Goal: Navigation & Orientation: Find specific page/section

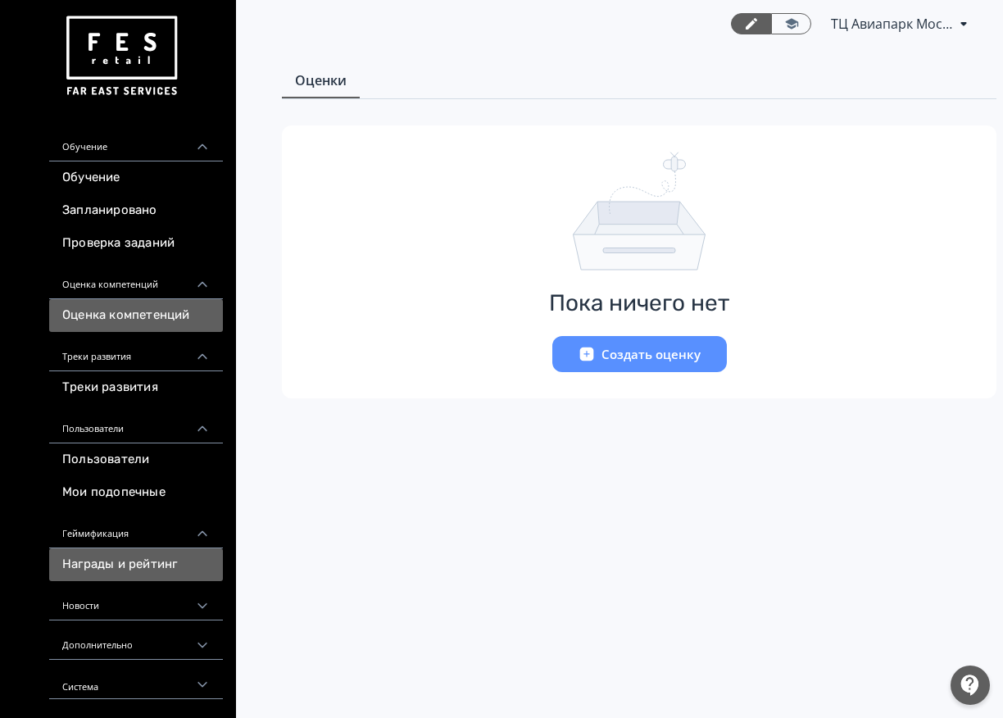
scroll to position [7, 0]
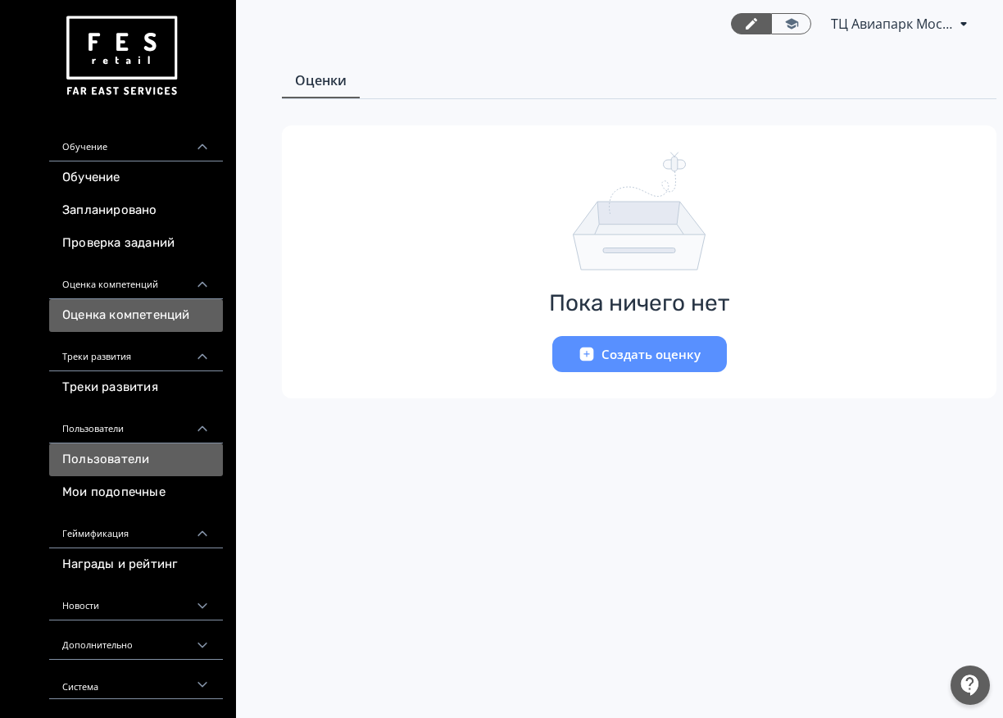
click at [122, 456] on link "Пользователи" at bounding box center [136, 459] width 174 height 33
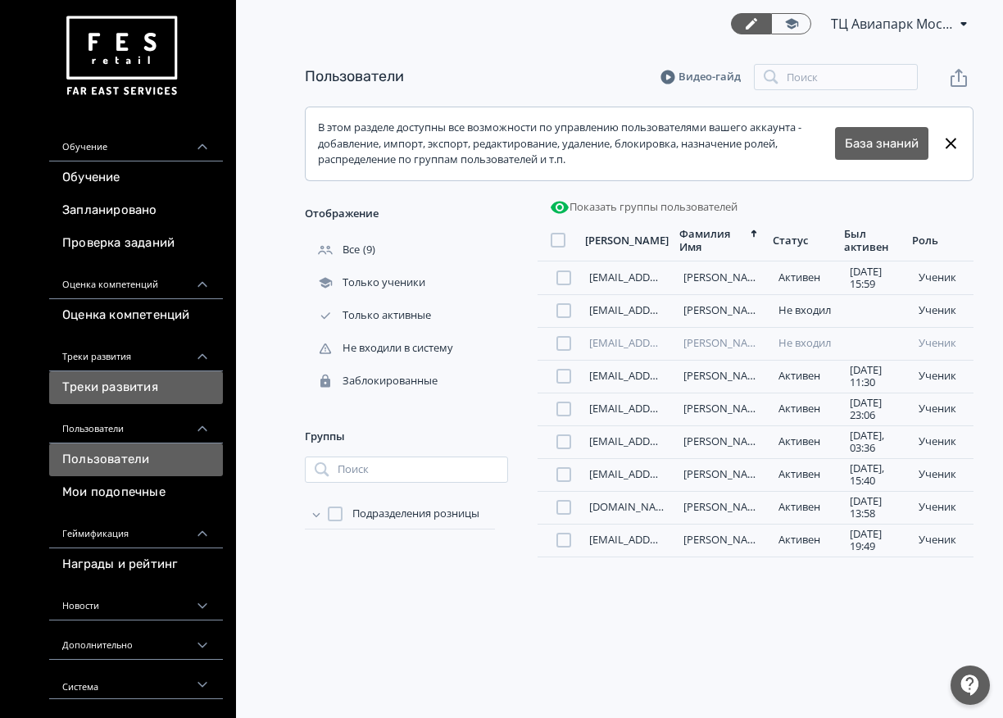
click at [139, 394] on link "Треки развития" at bounding box center [136, 387] width 174 height 33
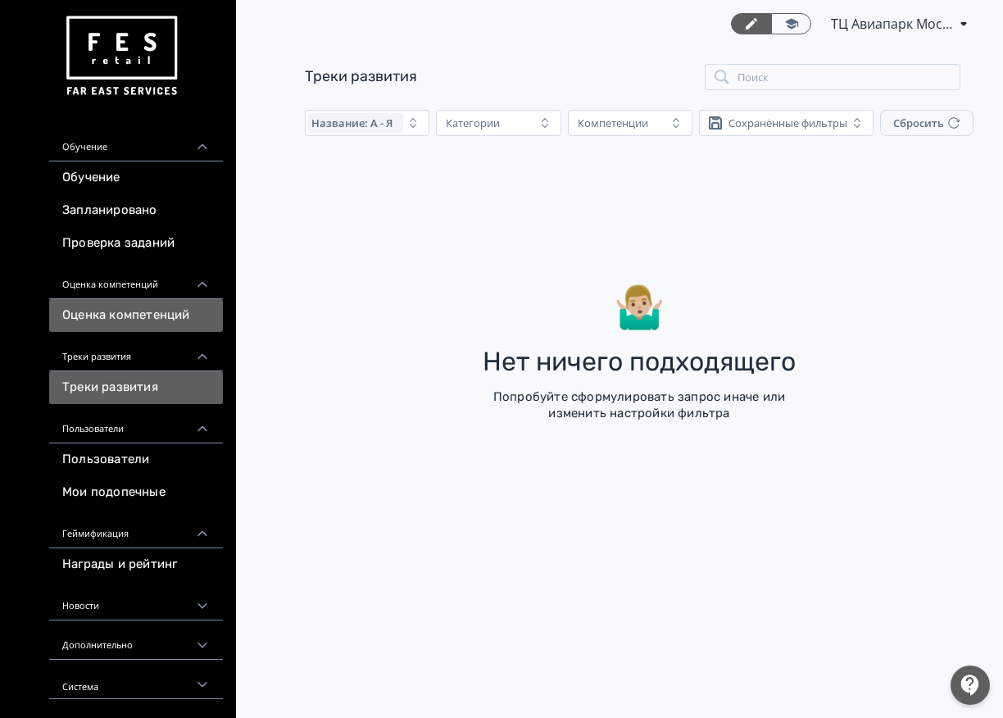
click at [123, 318] on link "Оценка компетенций" at bounding box center [136, 315] width 174 height 33
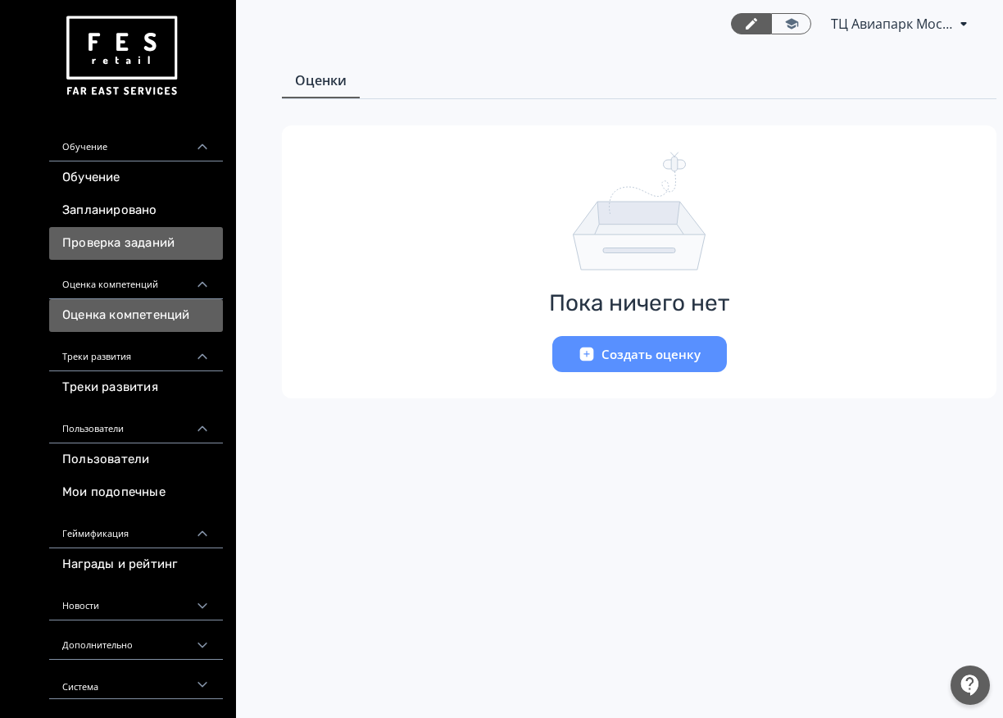
click at [110, 248] on link "Проверка заданий" at bounding box center [136, 243] width 174 height 33
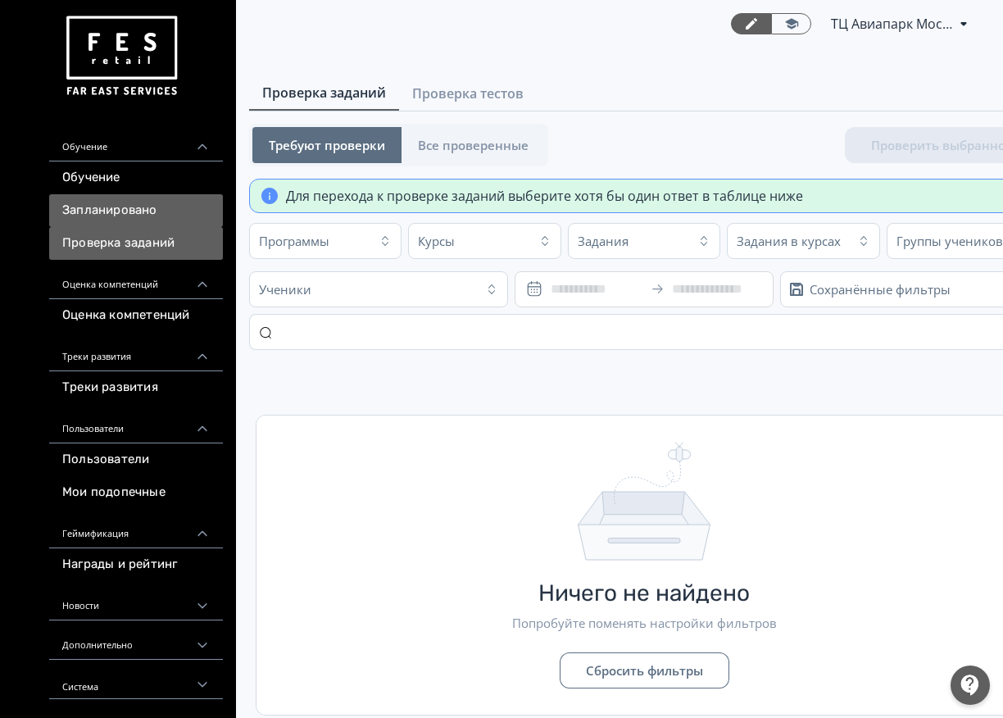
click at [110, 211] on link "Запланировано" at bounding box center [136, 210] width 174 height 33
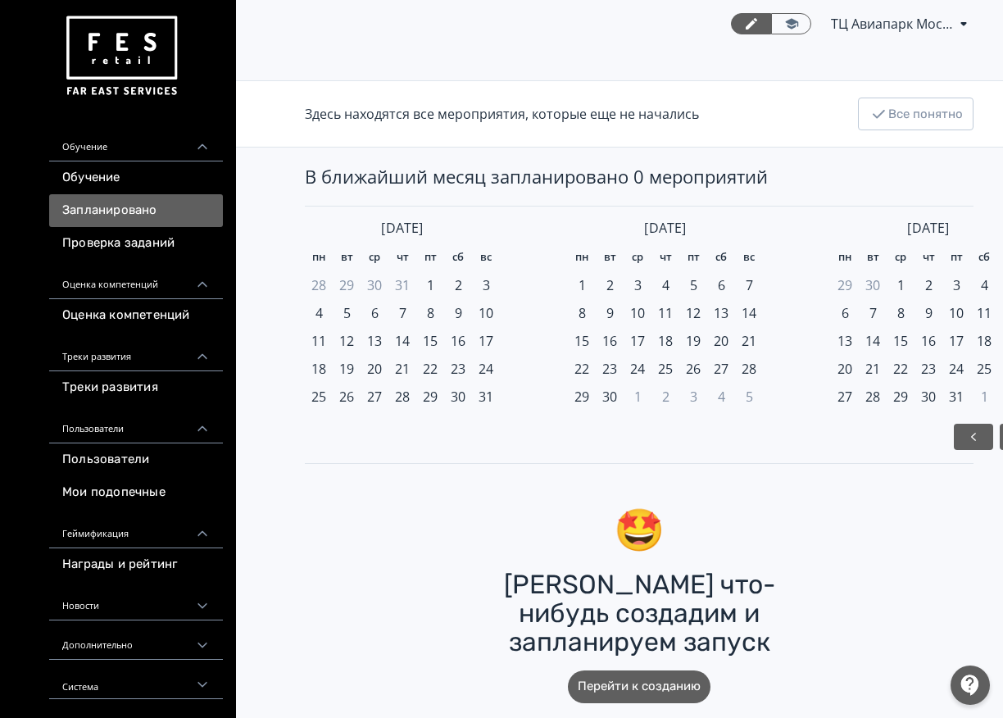
click at [111, 219] on link "Запланировано" at bounding box center [136, 210] width 174 height 33
click at [100, 253] on link "Проверка заданий" at bounding box center [136, 243] width 174 height 33
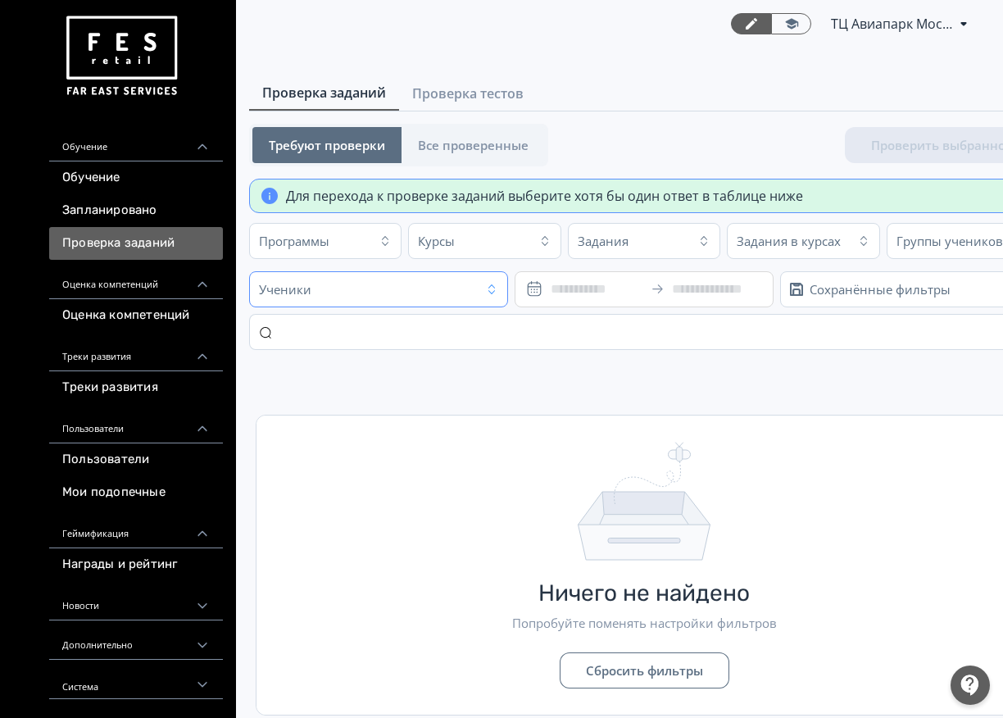
click at [474, 293] on div "Ученики" at bounding box center [364, 289] width 221 height 26
click at [306, 232] on div "Программы" at bounding box center [311, 241] width 115 height 26
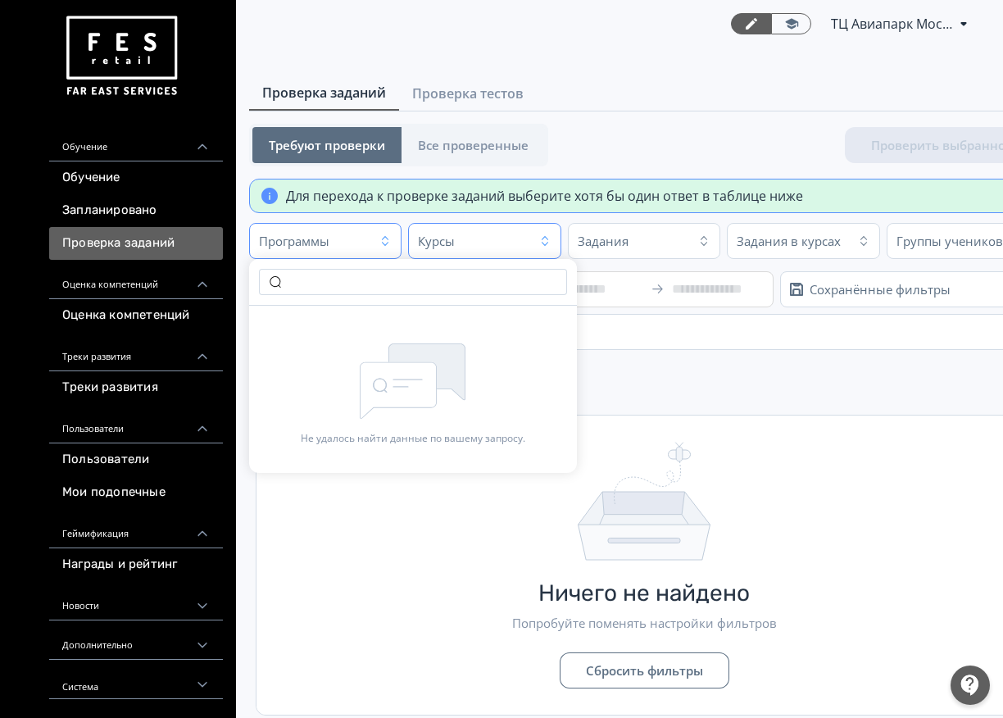
click at [473, 244] on div "Курсы" at bounding box center [470, 241] width 115 height 26
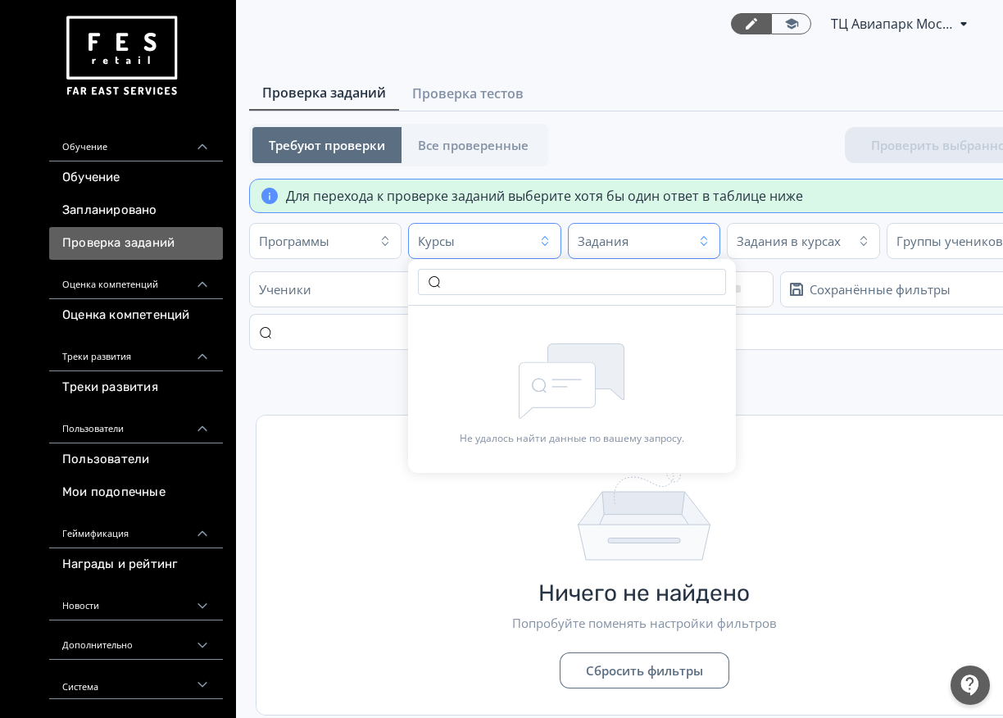
click at [603, 240] on div "Задания" at bounding box center [603, 241] width 51 height 16
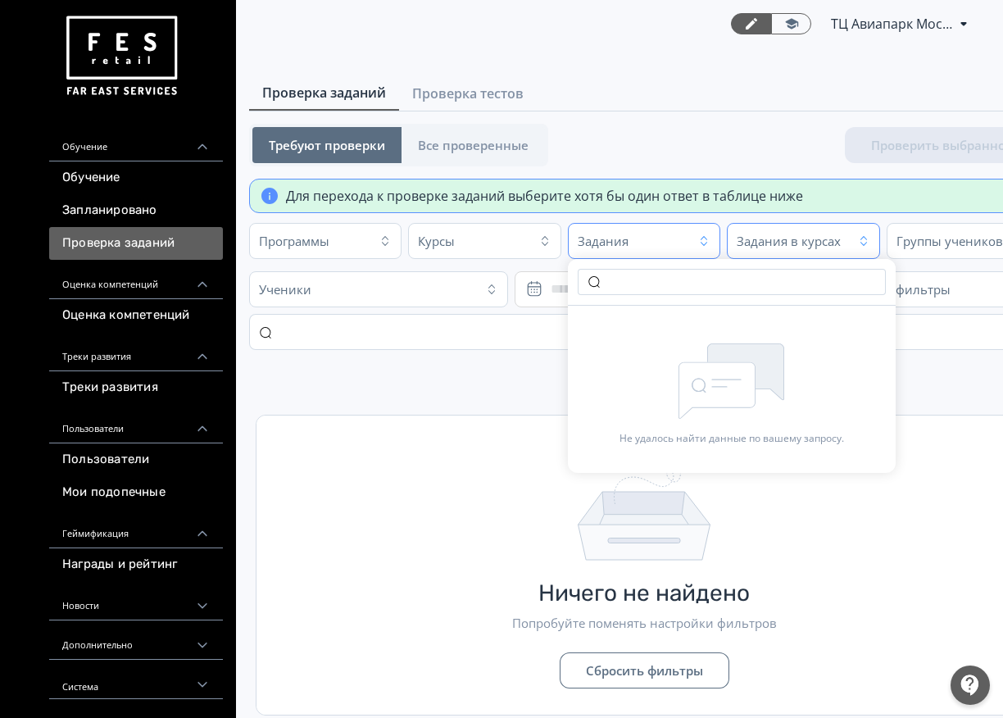
click at [776, 238] on div "Задания в курсах" at bounding box center [789, 241] width 104 height 16
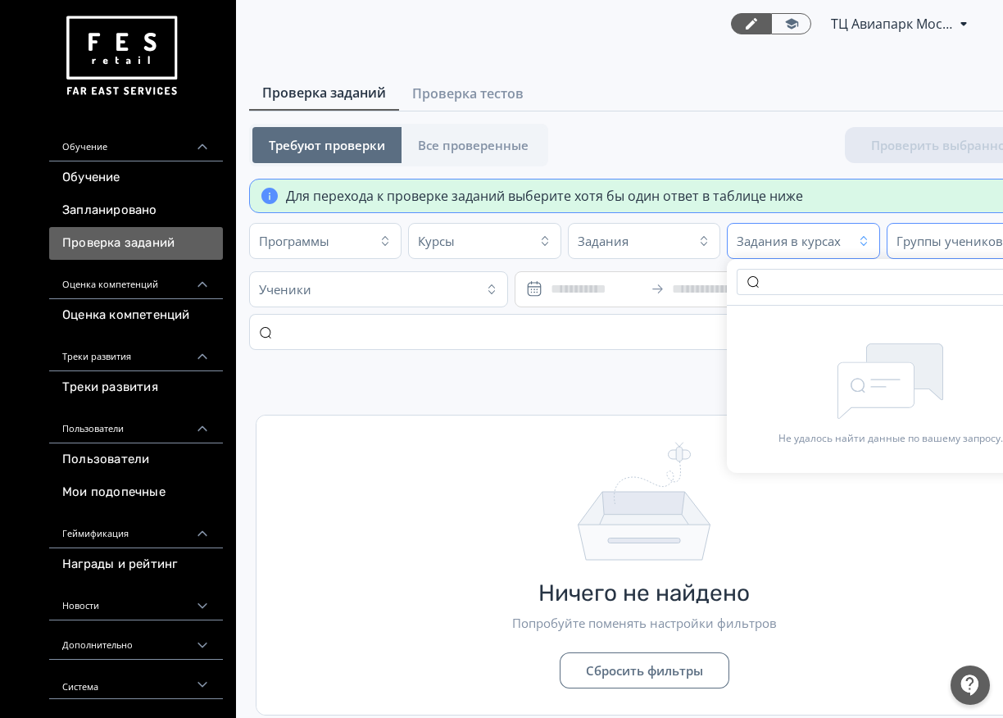
click at [922, 239] on div "Группы учеников" at bounding box center [949, 241] width 107 height 16
click at [492, 146] on span "Все проверенные" at bounding box center [473, 145] width 111 height 16
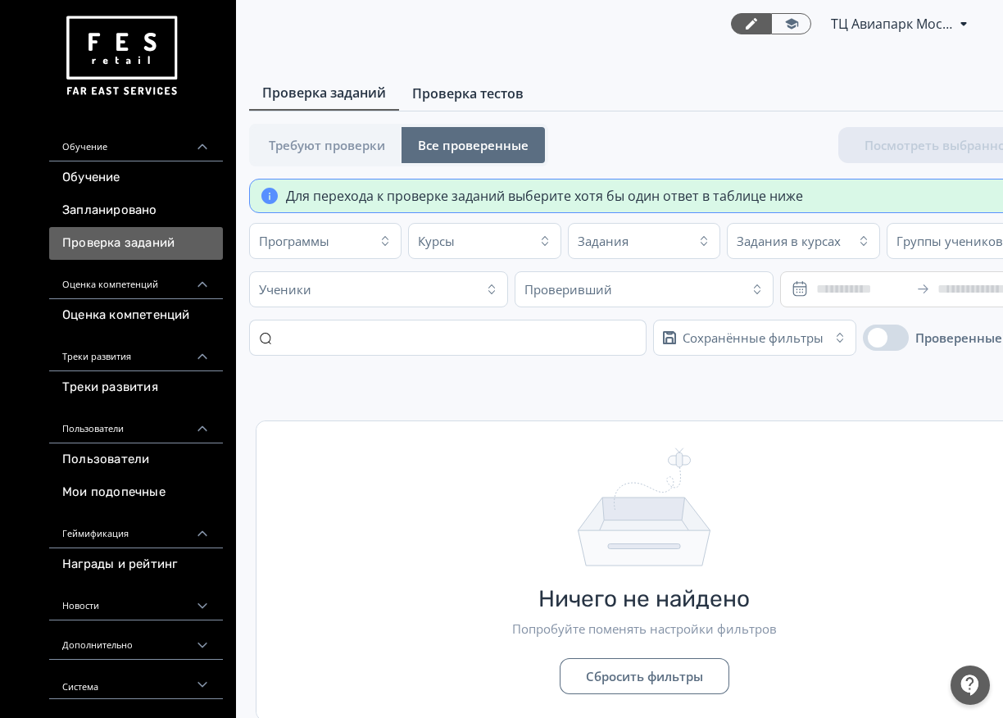
click at [465, 88] on span "Проверка тестов" at bounding box center [467, 94] width 111 height 20
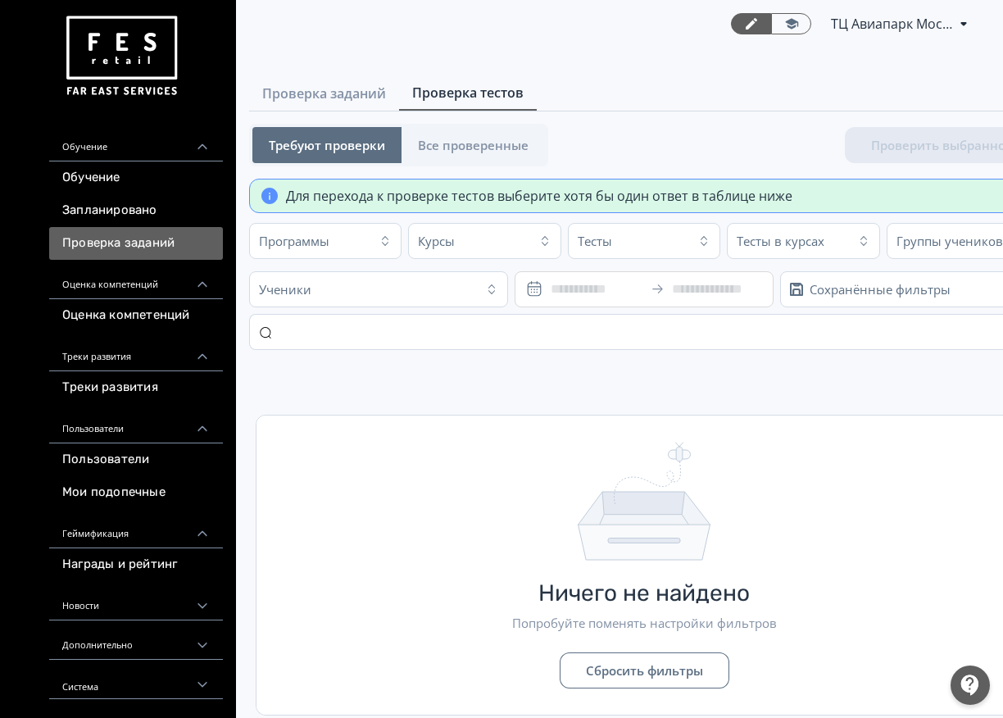
click at [133, 239] on link "Проверка заданий" at bounding box center [136, 243] width 174 height 33
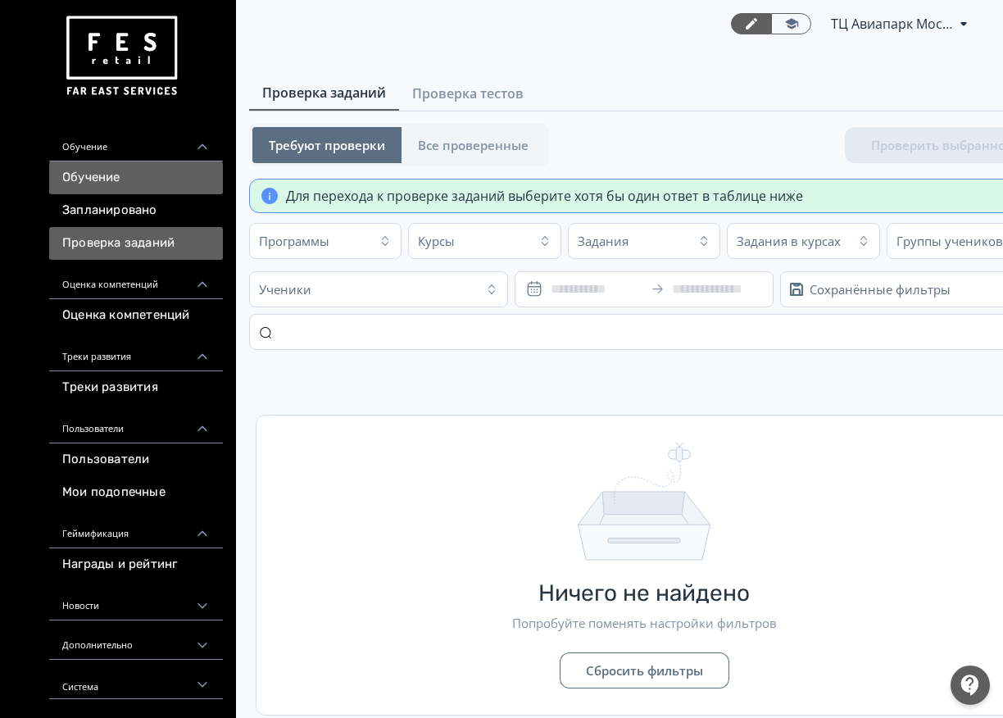
click at [121, 180] on link "Обучение" at bounding box center [136, 177] width 174 height 33
